Goal: Navigation & Orientation: Find specific page/section

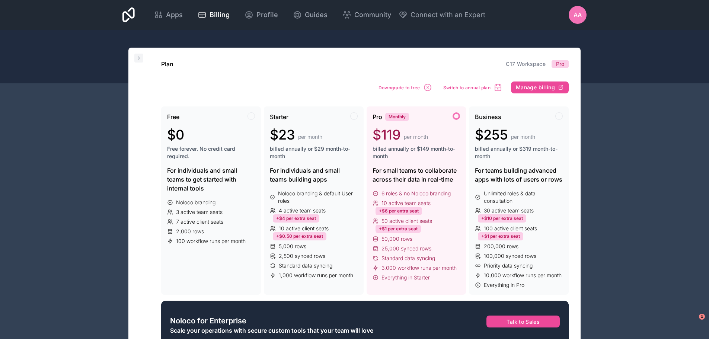
click at [141, 55] on icon at bounding box center [139, 58] width 6 height 6
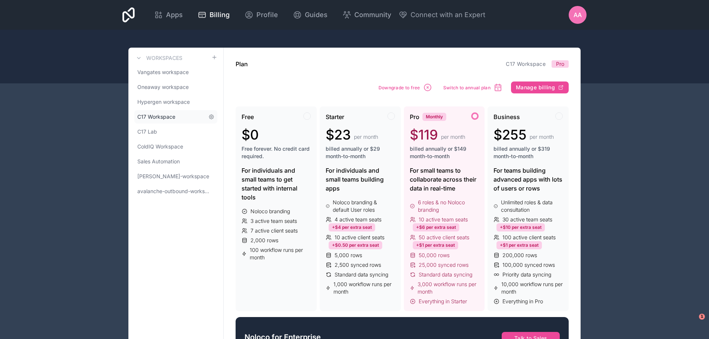
click at [165, 118] on span "C17 Workspace" at bounding box center [156, 116] width 38 height 7
click at [160, 131] on link "C17 Lab" at bounding box center [175, 131] width 83 height 13
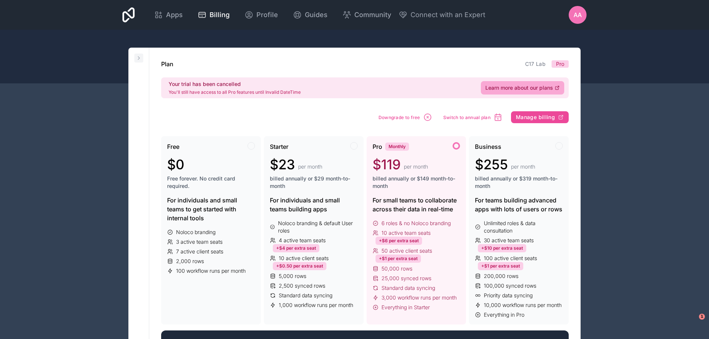
click at [139, 56] on icon at bounding box center [139, 58] width 6 height 6
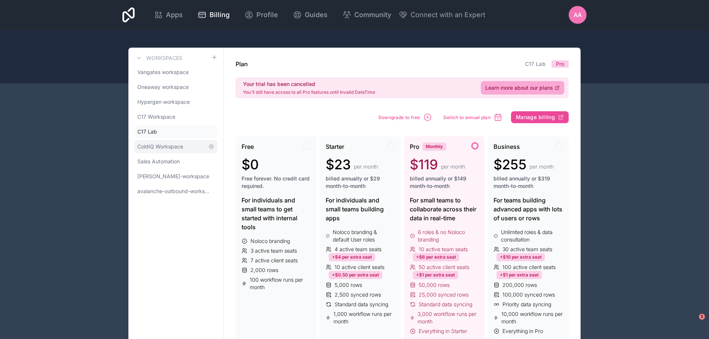
click at [165, 144] on span "ColdIQ Workspace" at bounding box center [160, 146] width 46 height 7
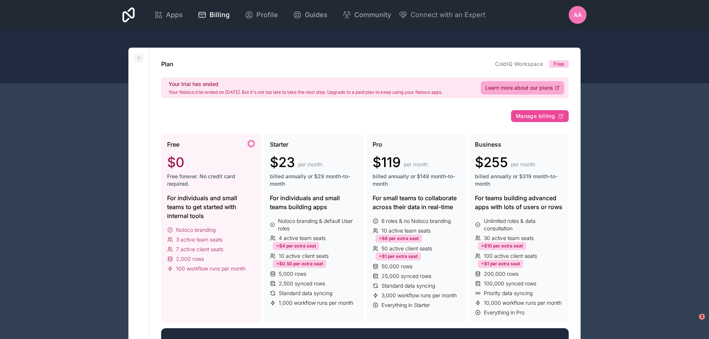
click at [143, 56] on button at bounding box center [138, 58] width 9 height 9
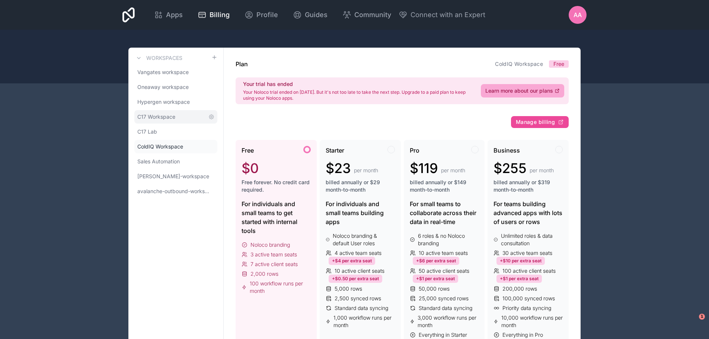
click at [179, 111] on link "C17 Workspace" at bounding box center [175, 116] width 83 height 13
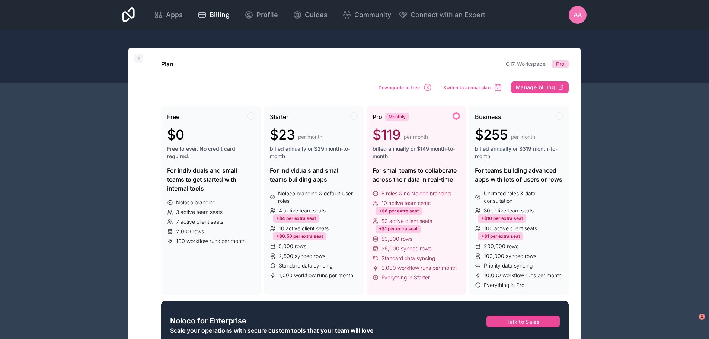
click at [140, 57] on icon at bounding box center [139, 58] width 6 height 6
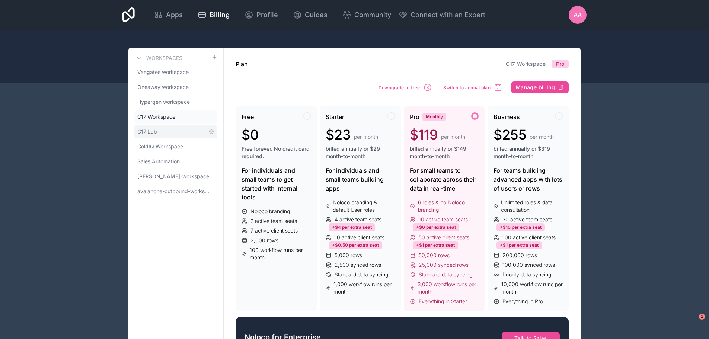
click at [155, 135] on span "C17 Lab" at bounding box center [147, 131] width 20 height 7
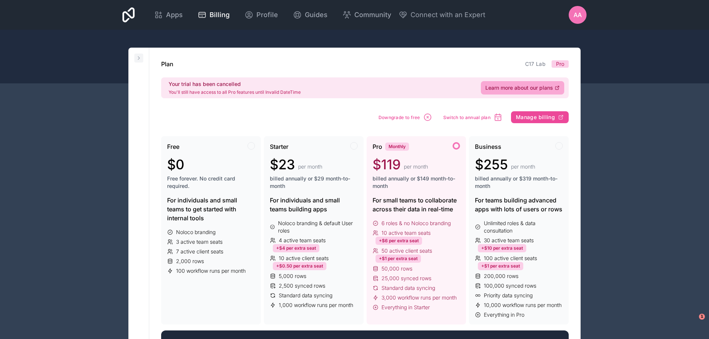
click at [137, 60] on icon at bounding box center [139, 58] width 6 height 6
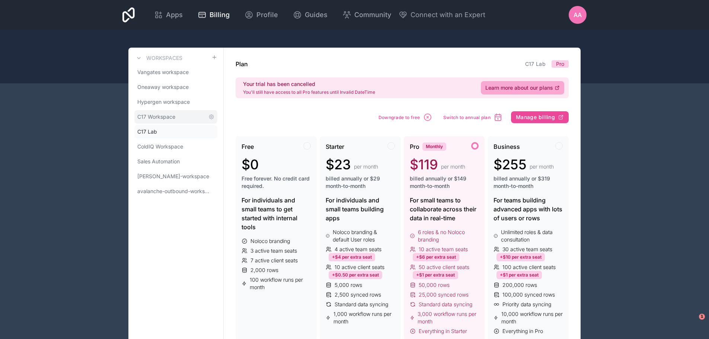
click at [169, 119] on span "C17 Workspace" at bounding box center [156, 116] width 38 height 7
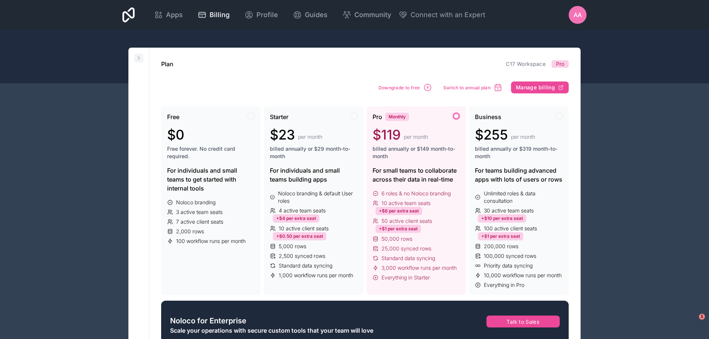
click at [137, 58] on icon at bounding box center [139, 58] width 6 height 6
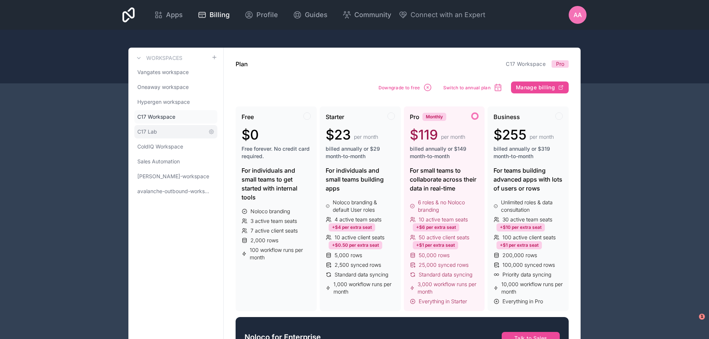
click at [149, 131] on span "C17 Lab" at bounding box center [147, 131] width 20 height 7
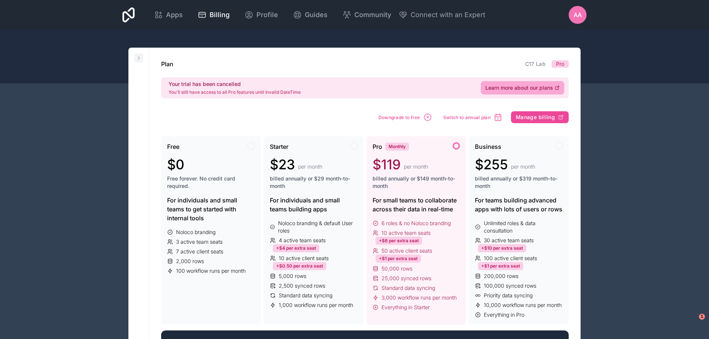
click at [140, 58] on icon at bounding box center [139, 58] width 6 height 6
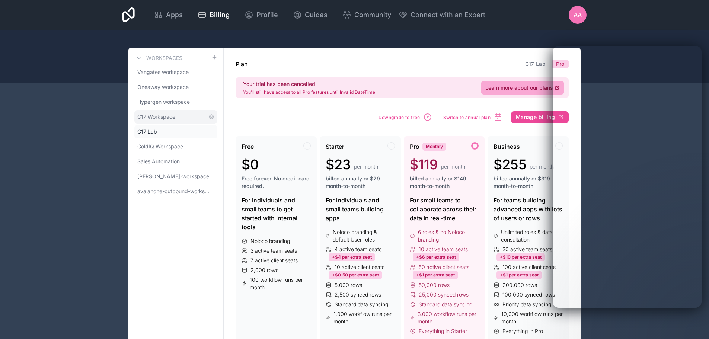
click at [182, 115] on link "C17 Workspace" at bounding box center [175, 116] width 83 height 13
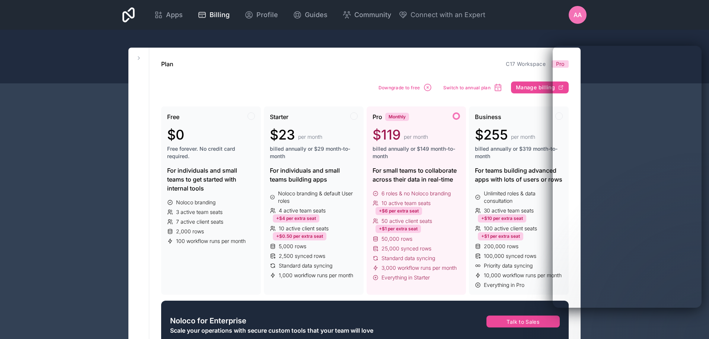
click at [142, 55] on button at bounding box center [138, 58] width 9 height 9
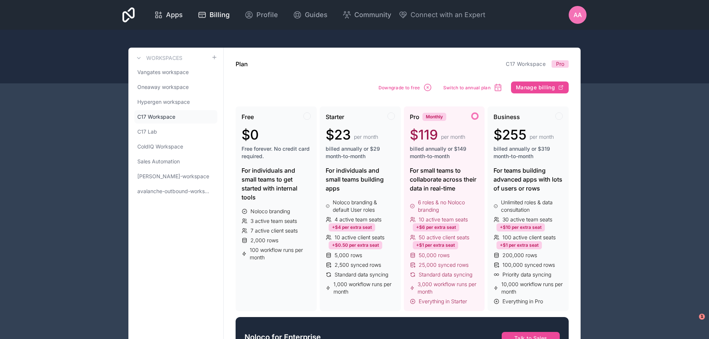
click at [167, 15] on span "Apps" at bounding box center [174, 15] width 17 height 10
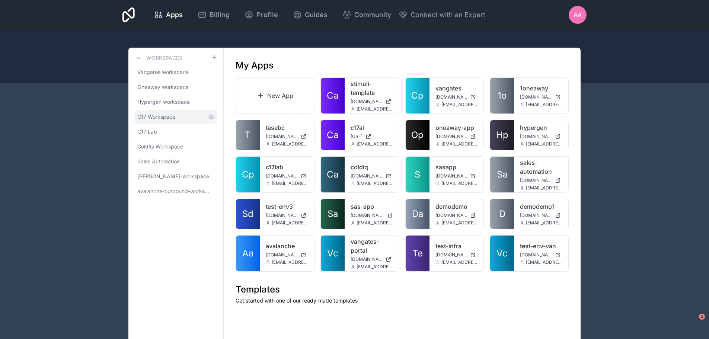
click at [183, 114] on link "C17 Workspace" at bounding box center [175, 116] width 83 height 13
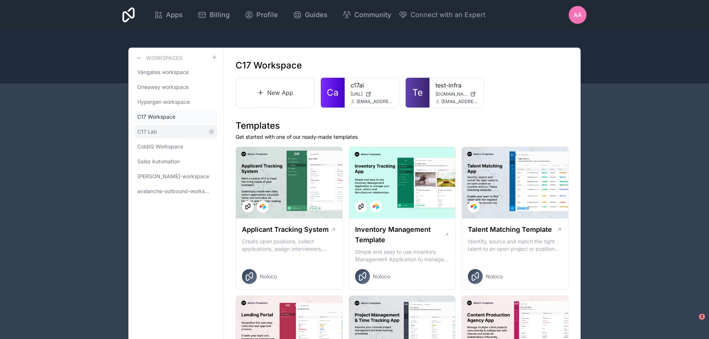
click at [163, 134] on link "C17 Lab" at bounding box center [175, 131] width 83 height 13
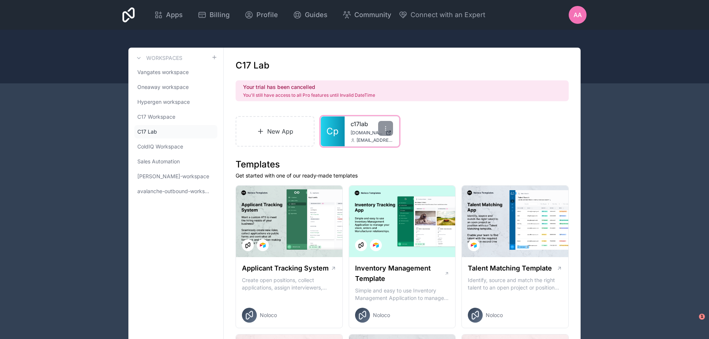
click at [340, 122] on link "Cp" at bounding box center [333, 132] width 24 height 30
click at [158, 114] on span "C17 Workspace" at bounding box center [156, 116] width 38 height 7
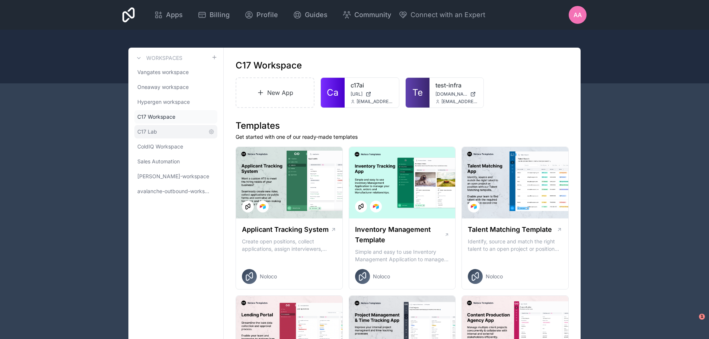
click at [162, 126] on link "C17 Lab" at bounding box center [175, 131] width 83 height 13
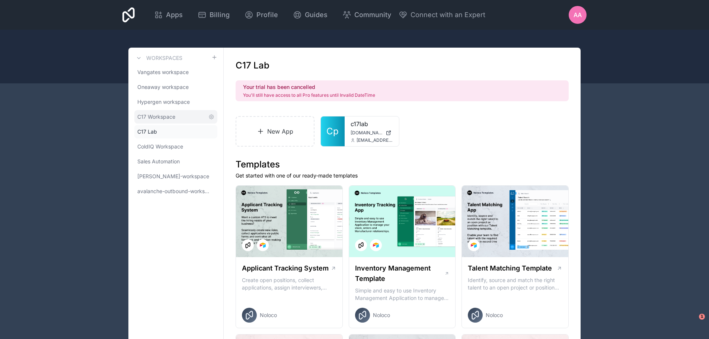
click at [162, 117] on span "C17 Workspace" at bounding box center [156, 116] width 38 height 7
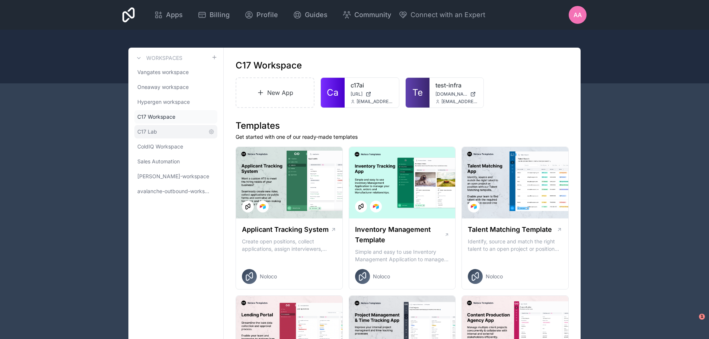
click at [160, 127] on link "C17 Lab" at bounding box center [175, 131] width 83 height 13
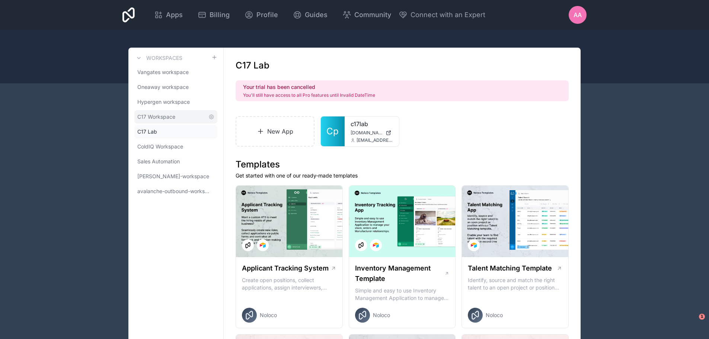
click at [162, 117] on span "C17 Workspace" at bounding box center [156, 116] width 38 height 7
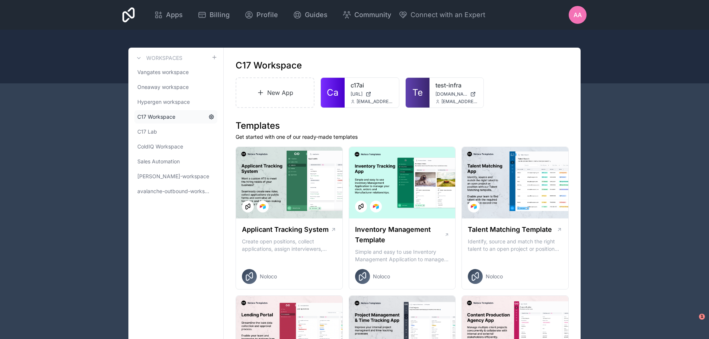
click at [211, 117] on icon at bounding box center [211, 116] width 1 height 1
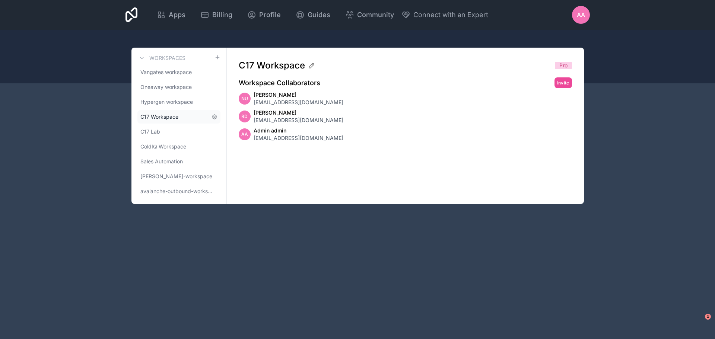
click at [166, 120] on span "C17 Workspace" at bounding box center [159, 116] width 38 height 7
click at [186, 98] on link "Hypergen workspace" at bounding box center [178, 101] width 83 height 13
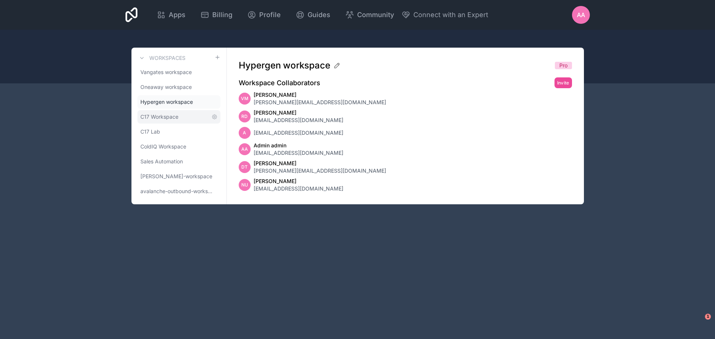
click at [169, 114] on span "C17 Workspace" at bounding box center [159, 116] width 38 height 7
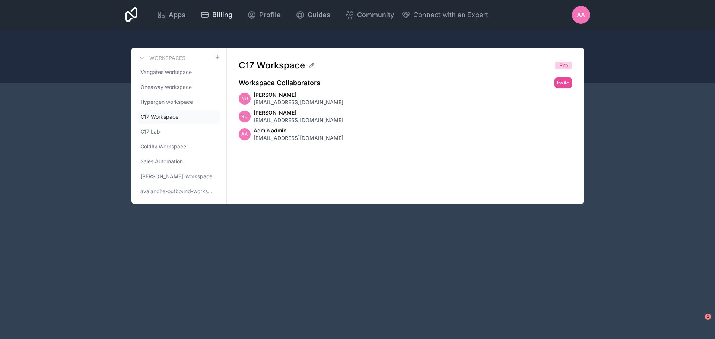
click at [224, 17] on span "Billing" at bounding box center [222, 15] width 20 height 10
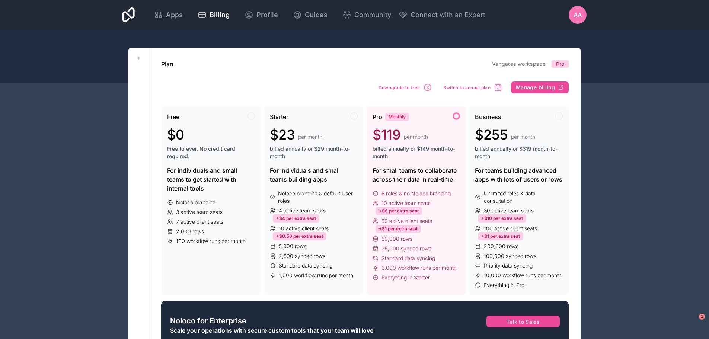
click at [141, 56] on icon at bounding box center [139, 58] width 6 height 6
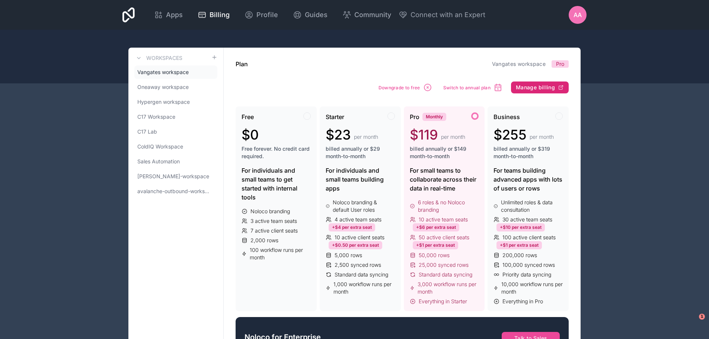
click at [534, 88] on span "Manage billing" at bounding box center [535, 87] width 39 height 7
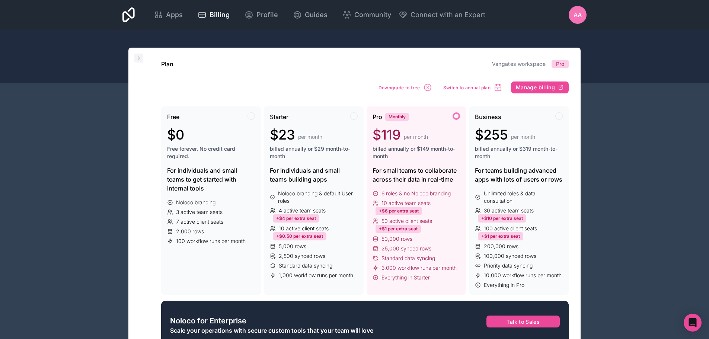
click at [140, 58] on icon at bounding box center [139, 58] width 6 height 6
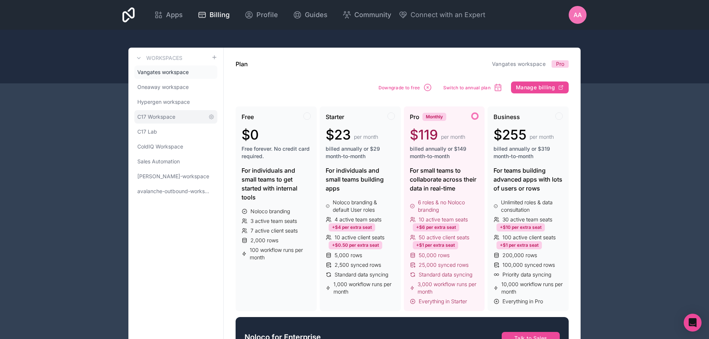
click at [169, 117] on span "C17 Workspace" at bounding box center [156, 116] width 38 height 7
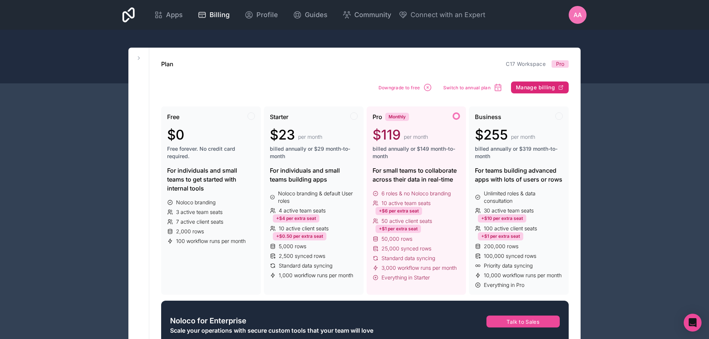
click at [539, 91] on button "Manage billing" at bounding box center [540, 88] width 58 height 12
